Goal: Information Seeking & Learning: Learn about a topic

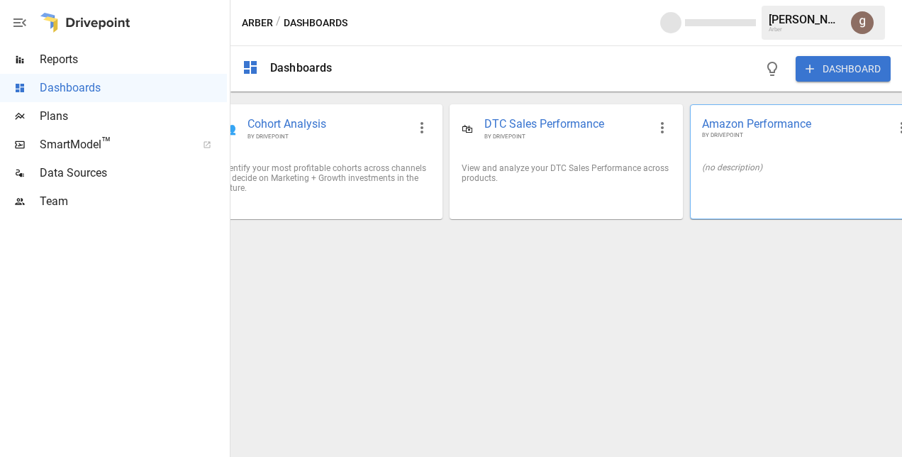
click at [748, 120] on span "Amazon Performance" at bounding box center [795, 123] width 186 height 15
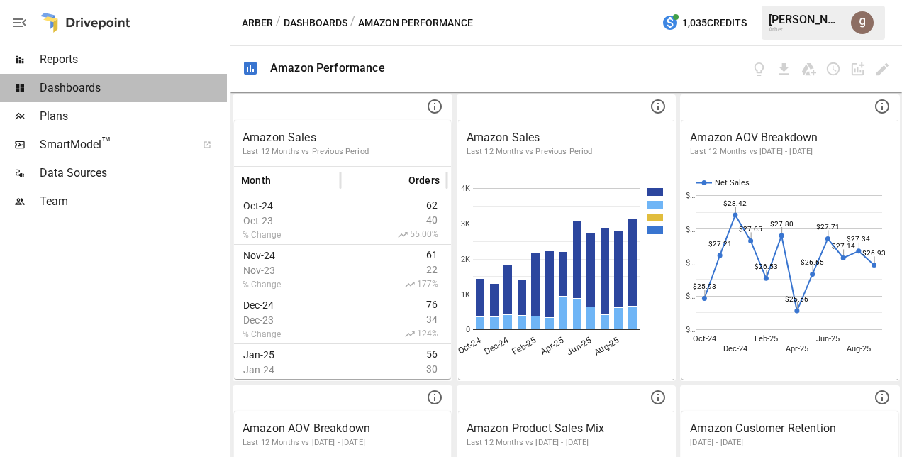
click at [87, 81] on span "Dashboards" at bounding box center [133, 87] width 187 height 17
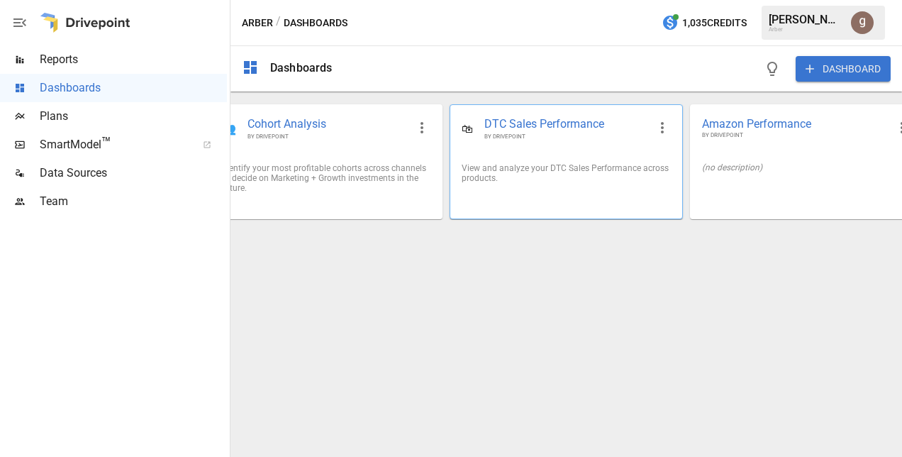
click at [516, 119] on span "DTC Sales Performance" at bounding box center [566, 124] width 163 height 16
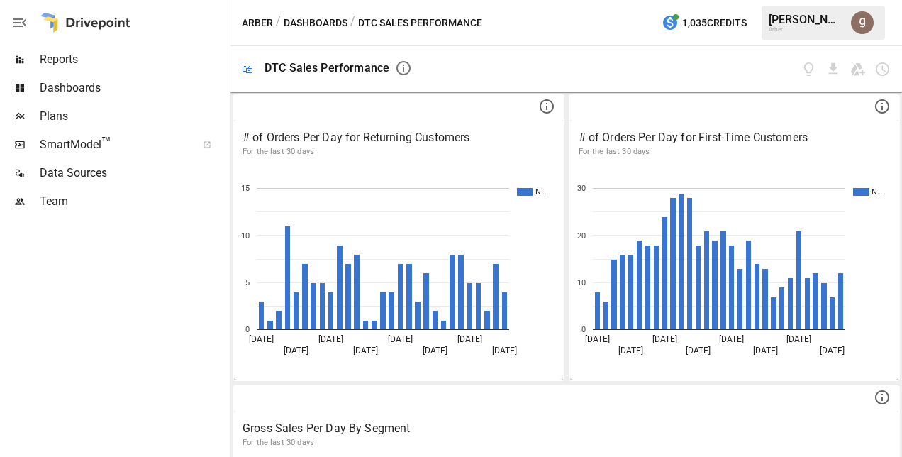
click at [65, 84] on span "Dashboards" at bounding box center [133, 87] width 187 height 17
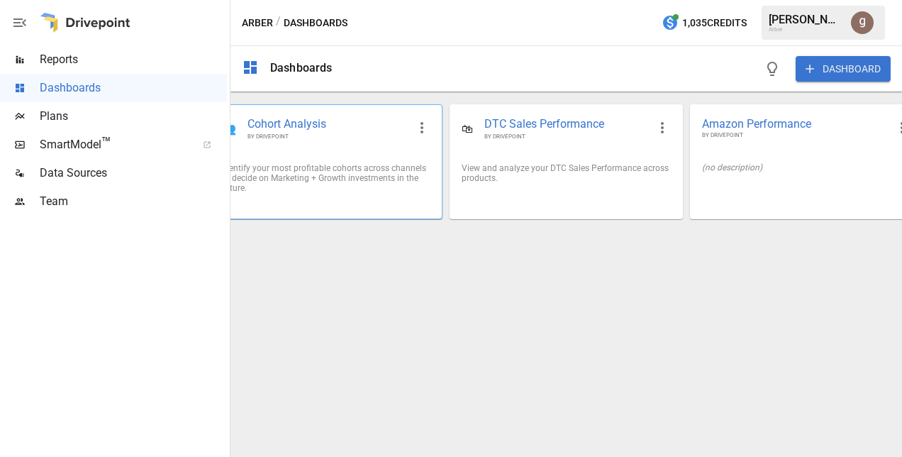
click at [270, 122] on span "Cohort Analysis" at bounding box center [328, 124] width 160 height 16
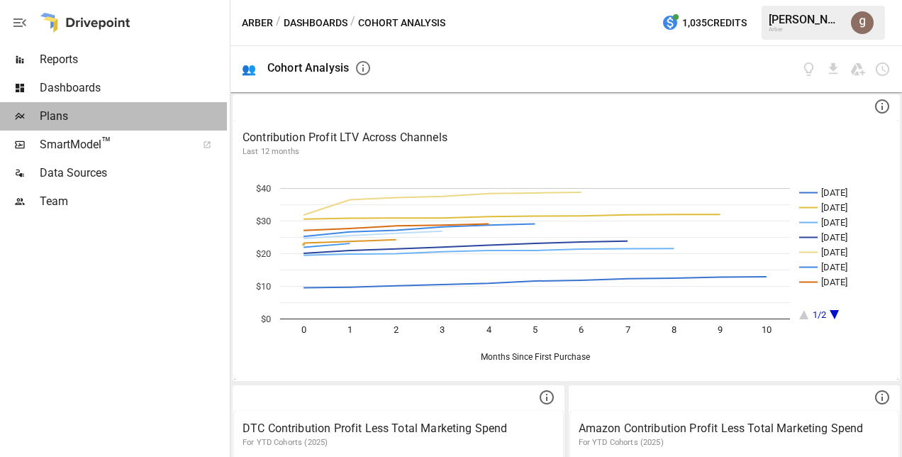
click at [55, 112] on span "Plans" at bounding box center [133, 116] width 187 height 17
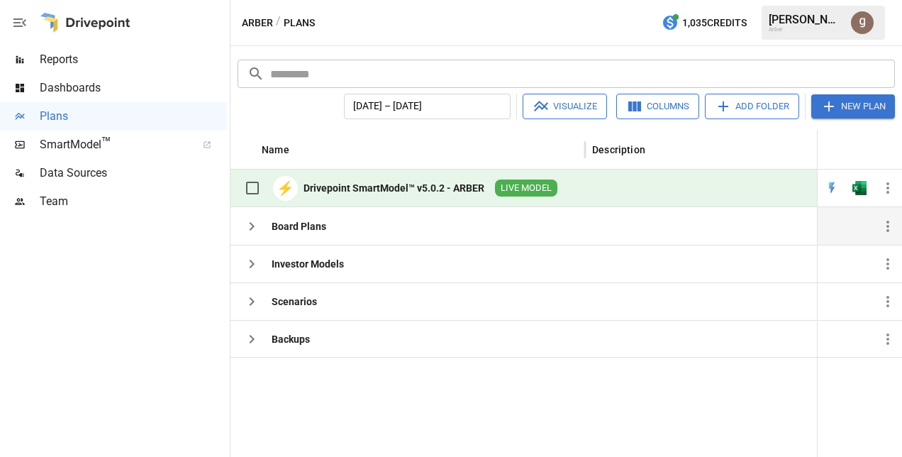
click at [297, 223] on div "Board Plans" at bounding box center [299, 226] width 55 height 14
click at [253, 221] on icon "button" at bounding box center [251, 226] width 17 height 17
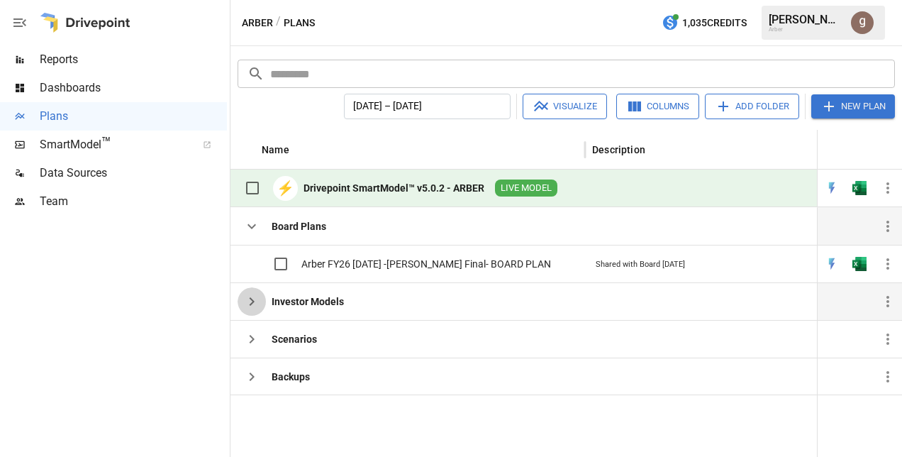
click at [250, 297] on icon "button" at bounding box center [252, 301] width 5 height 9
click at [255, 293] on icon "button" at bounding box center [251, 301] width 17 height 17
click at [245, 293] on icon "button" at bounding box center [251, 301] width 17 height 17
click at [253, 295] on icon "button" at bounding box center [251, 301] width 17 height 17
click at [292, 299] on div "Investor Models" at bounding box center [308, 301] width 72 height 14
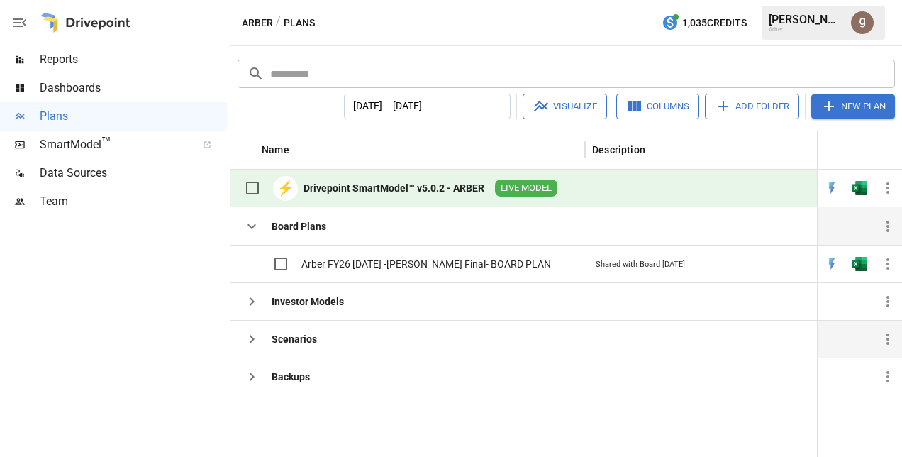
click at [279, 335] on div "Scenarios" at bounding box center [294, 339] width 45 height 14
click at [290, 373] on div "Backups" at bounding box center [291, 377] width 38 height 14
click at [304, 297] on div "Investor Models" at bounding box center [308, 301] width 72 height 14
click at [301, 222] on div "Board Plans" at bounding box center [299, 226] width 55 height 14
click at [251, 220] on icon "button" at bounding box center [251, 226] width 17 height 17
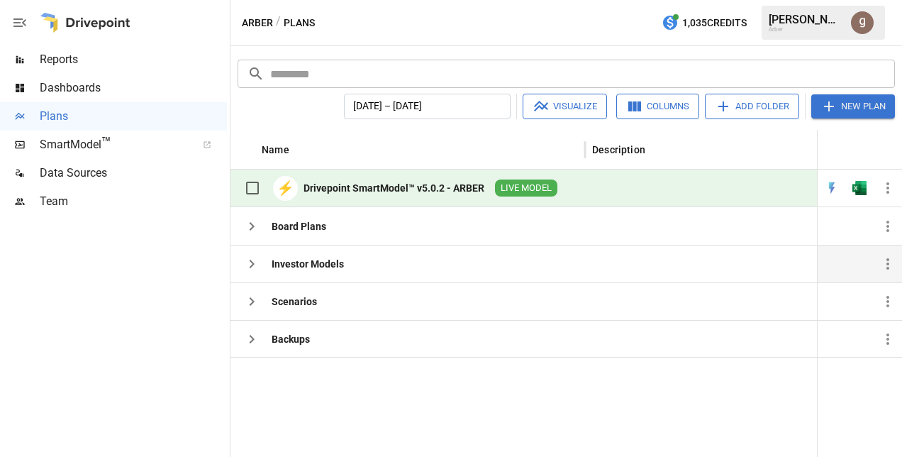
click at [249, 258] on icon "button" at bounding box center [251, 263] width 17 height 17
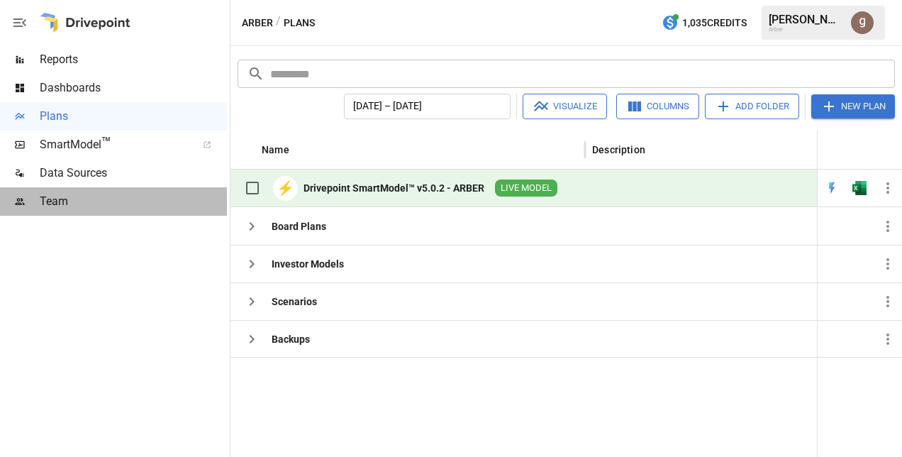
click at [65, 194] on span "Team" at bounding box center [133, 201] width 187 height 17
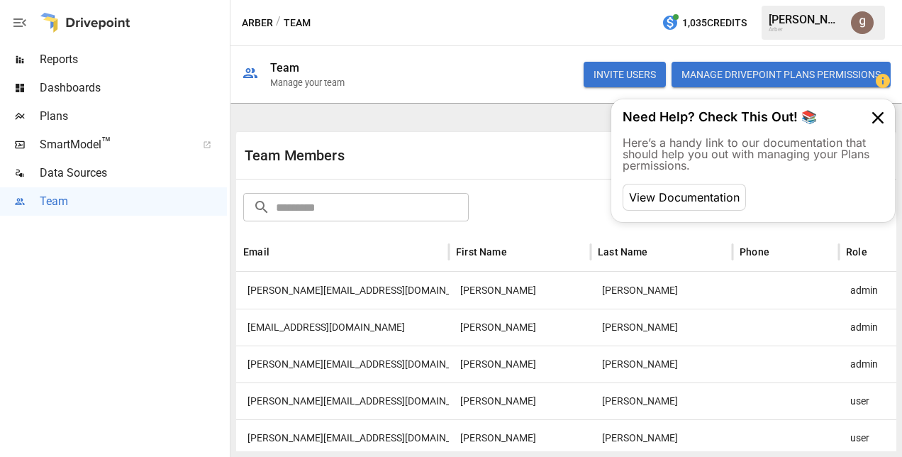
click at [52, 57] on span "Reports" at bounding box center [133, 59] width 187 height 17
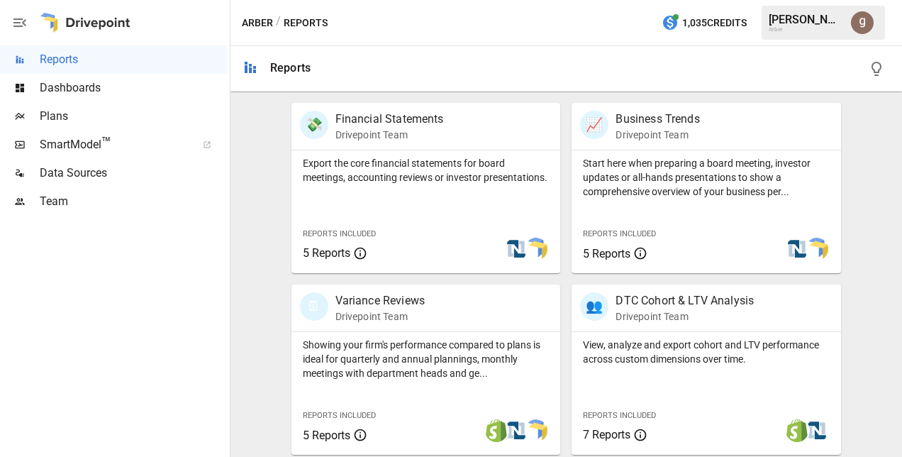
scroll to position [272, 0]
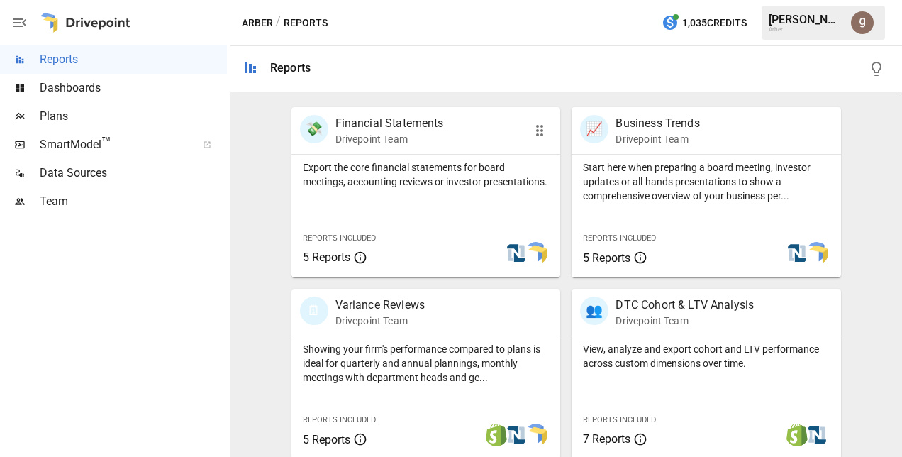
click at [341, 241] on span "Reports Included" at bounding box center [339, 237] width 73 height 9
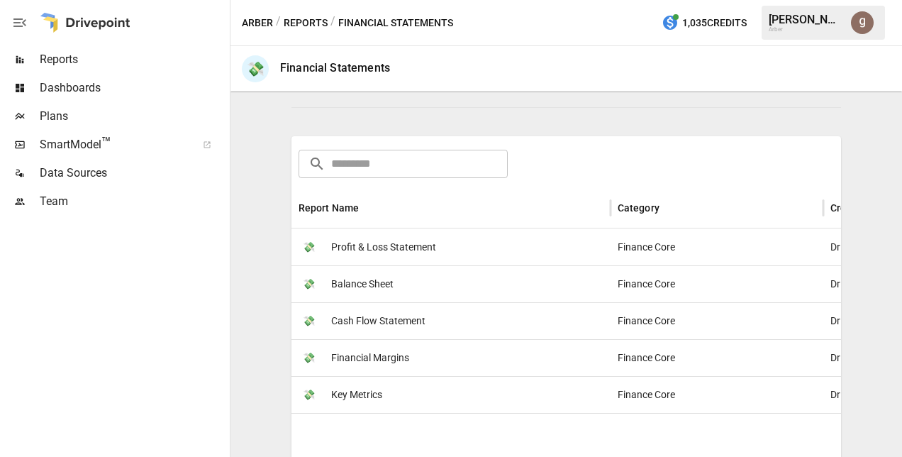
scroll to position [173, 0]
click at [352, 243] on span "Profit & Loss Statement" at bounding box center [383, 245] width 105 height 36
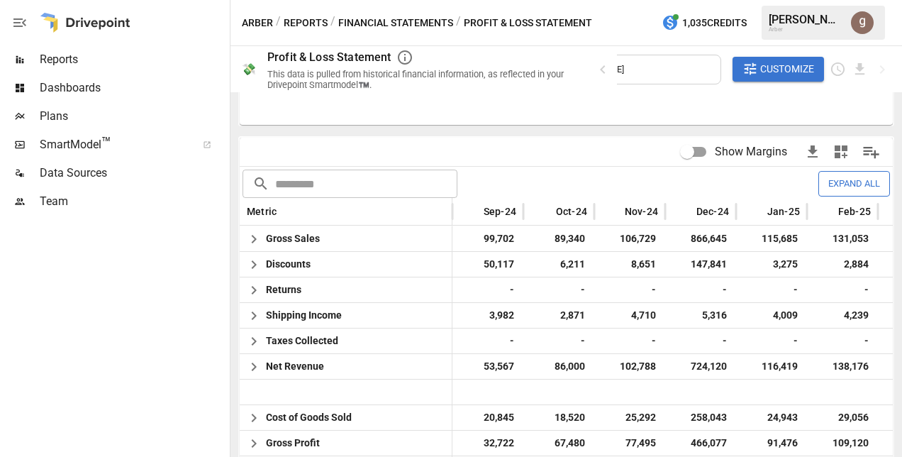
scroll to position [258, 0]
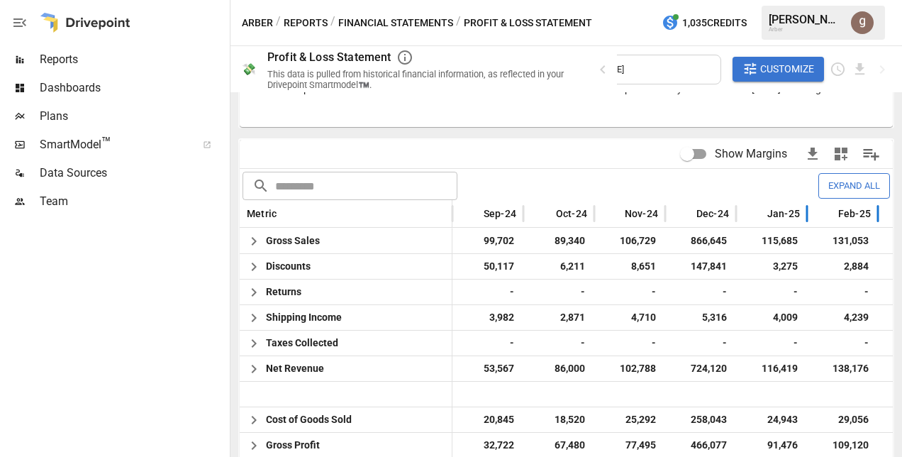
click at [851, 211] on span "Feb-25" at bounding box center [854, 213] width 33 height 14
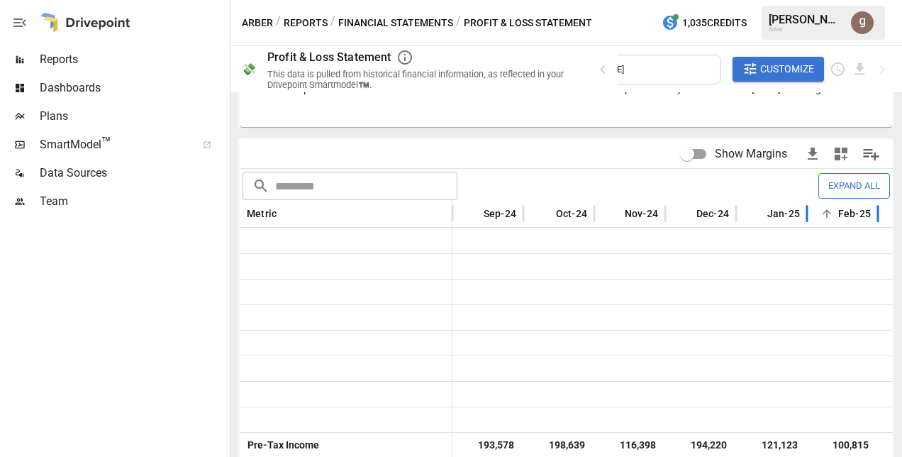
click at [851, 211] on span "Feb-25" at bounding box center [854, 213] width 33 height 14
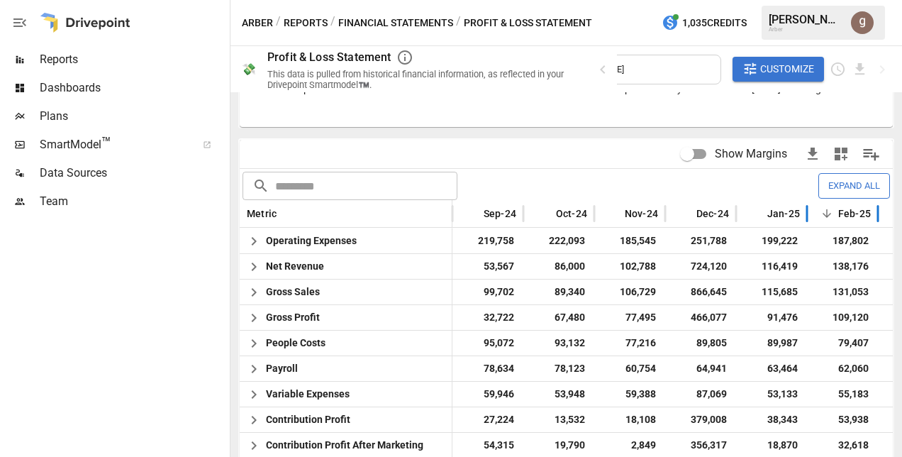
click at [851, 211] on span "Feb-25" at bounding box center [854, 213] width 33 height 14
